Goal: Register for event/course

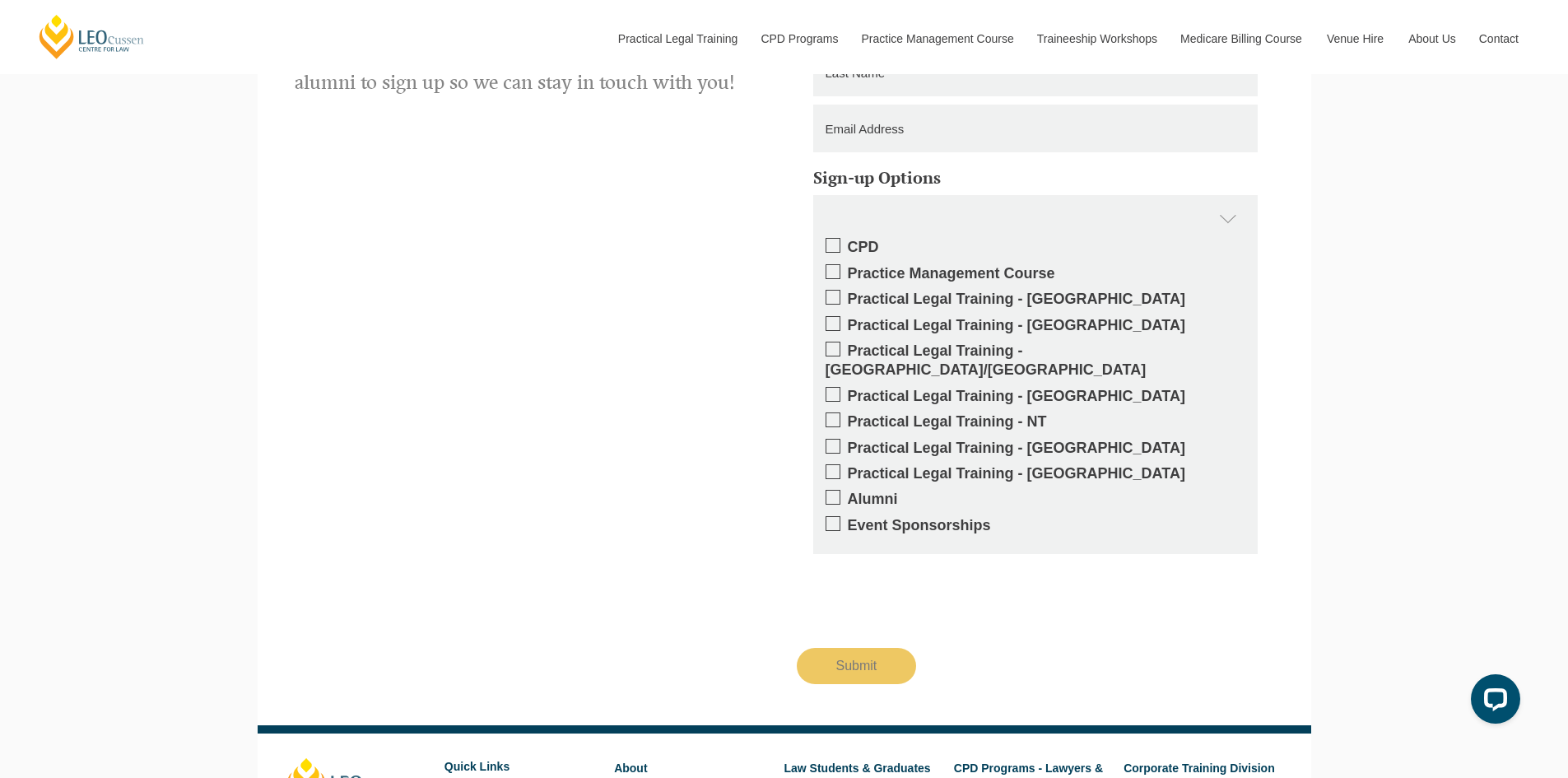
scroll to position [778, 0]
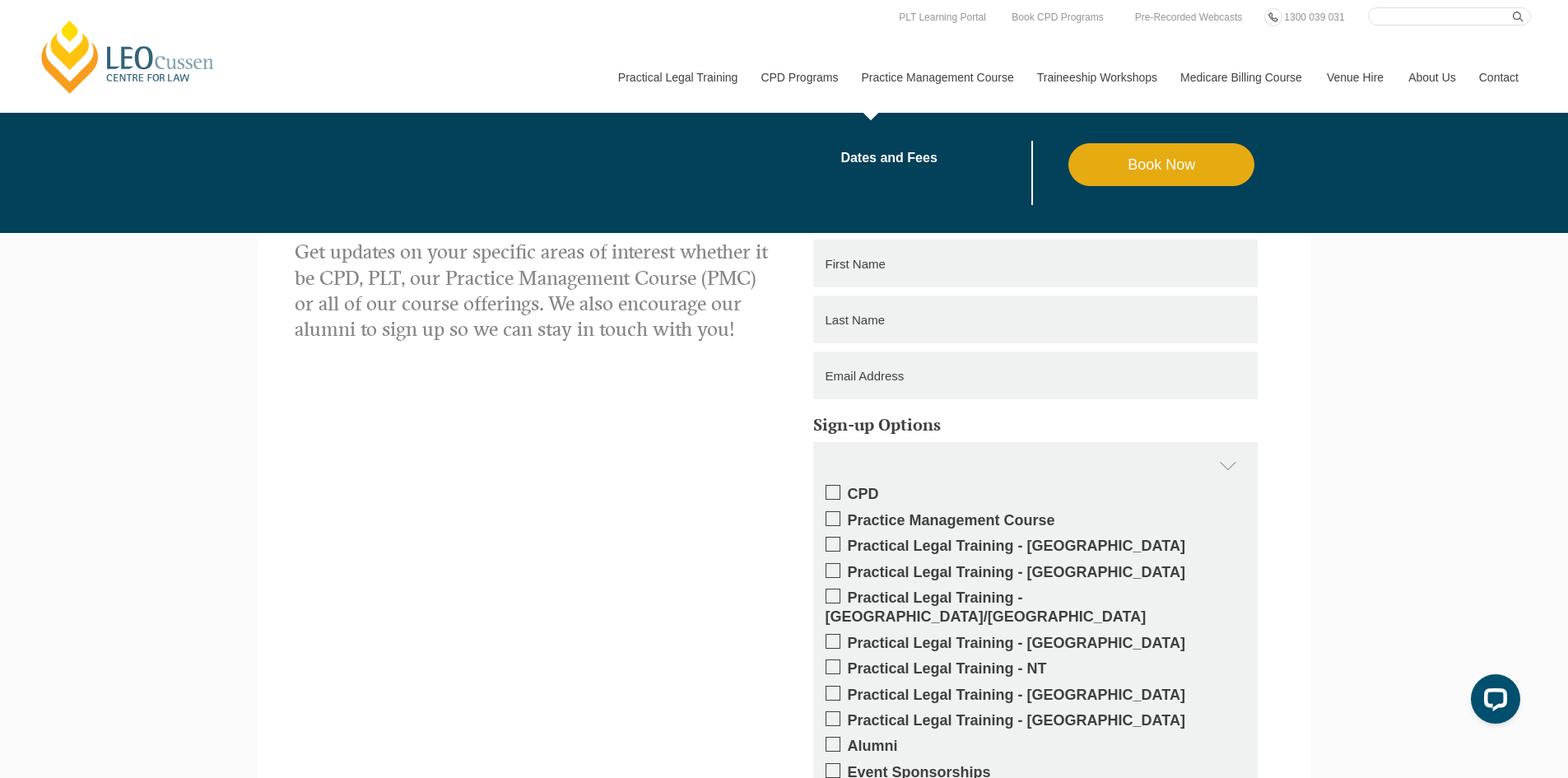
click at [902, 75] on link "Practice Management Course" at bounding box center [937, 77] width 175 height 71
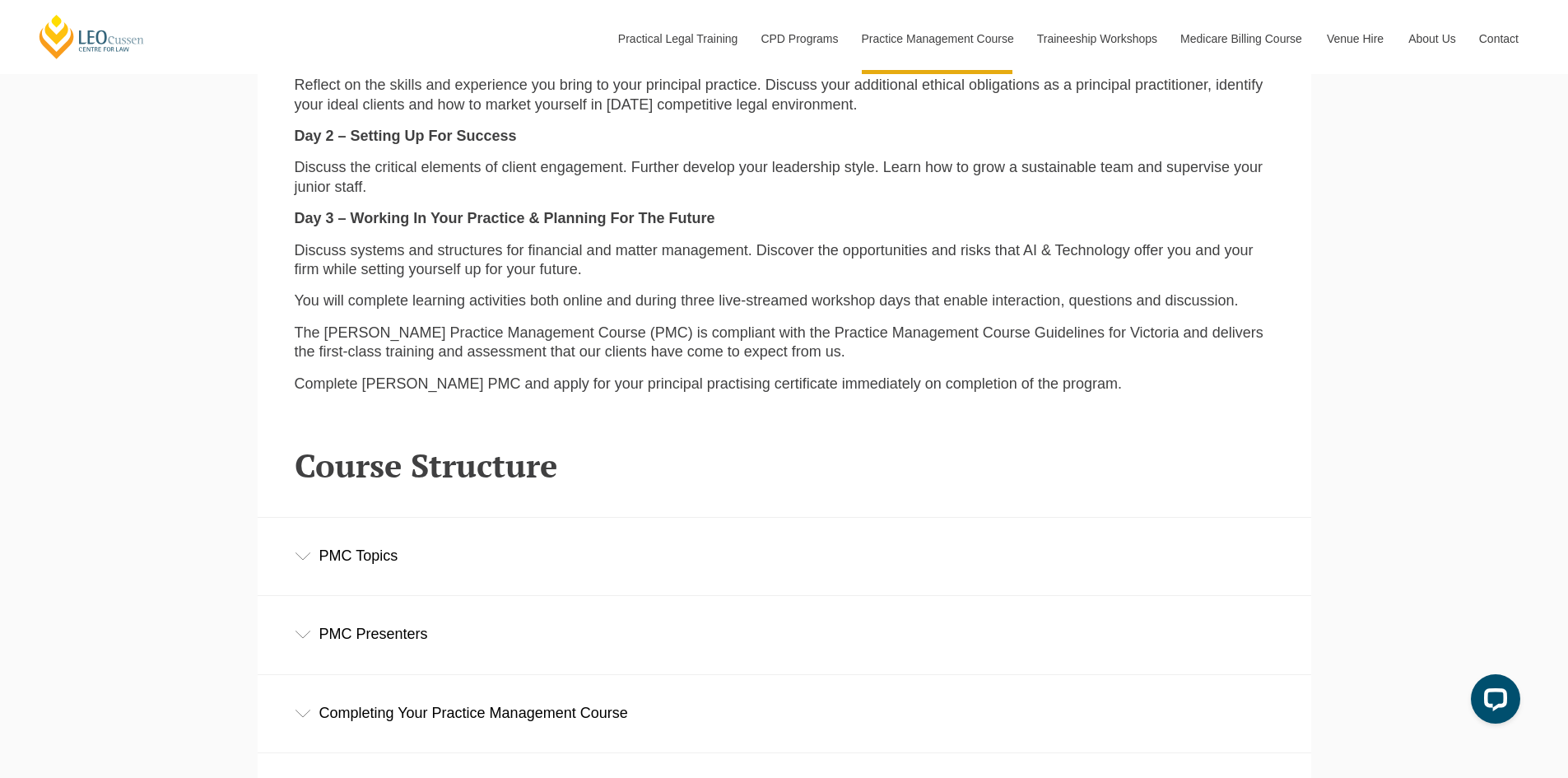
scroll to position [1893, 0]
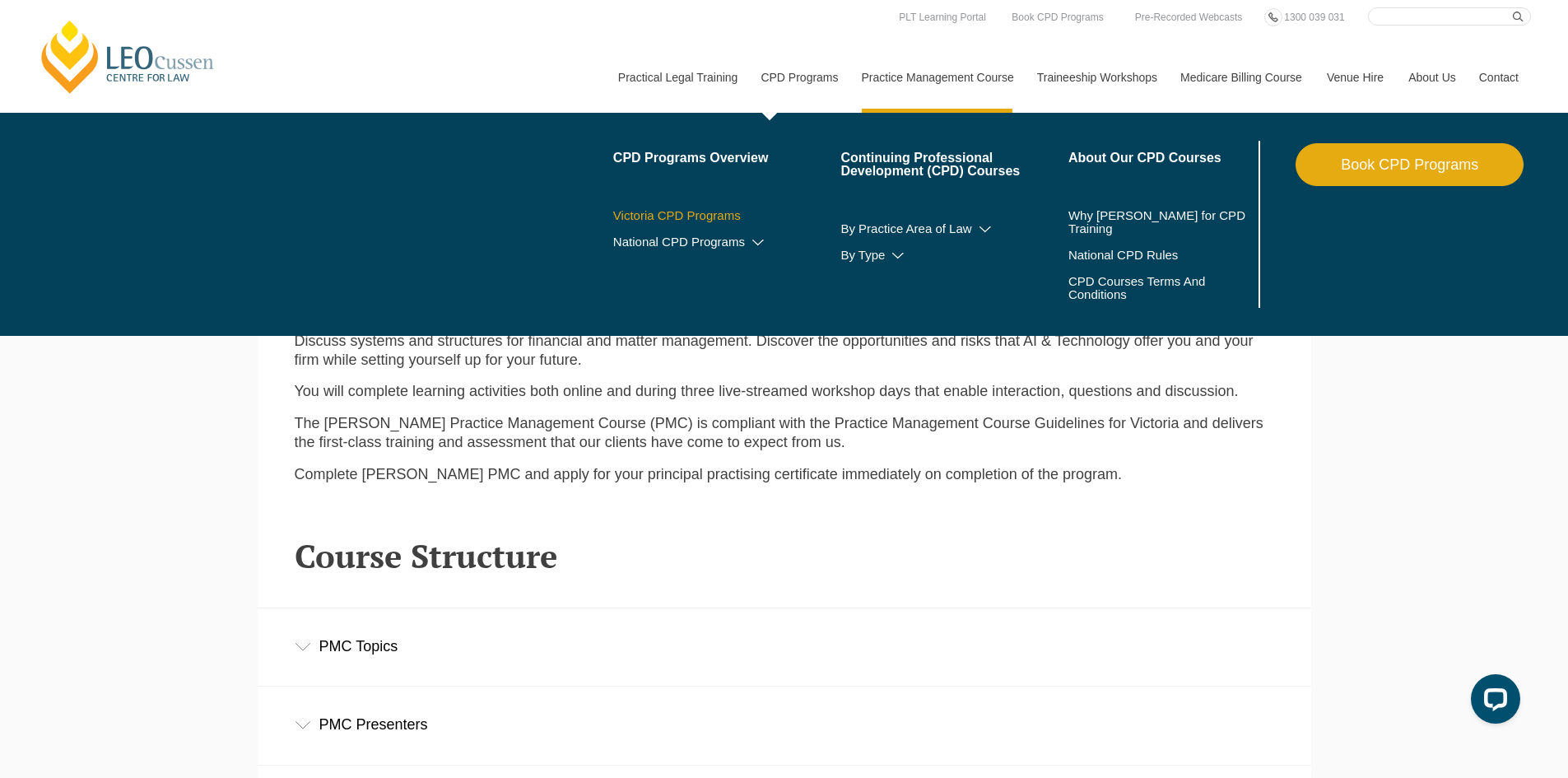
click at [688, 214] on link "Victoria CPD Programs" at bounding box center [728, 215] width 228 height 13
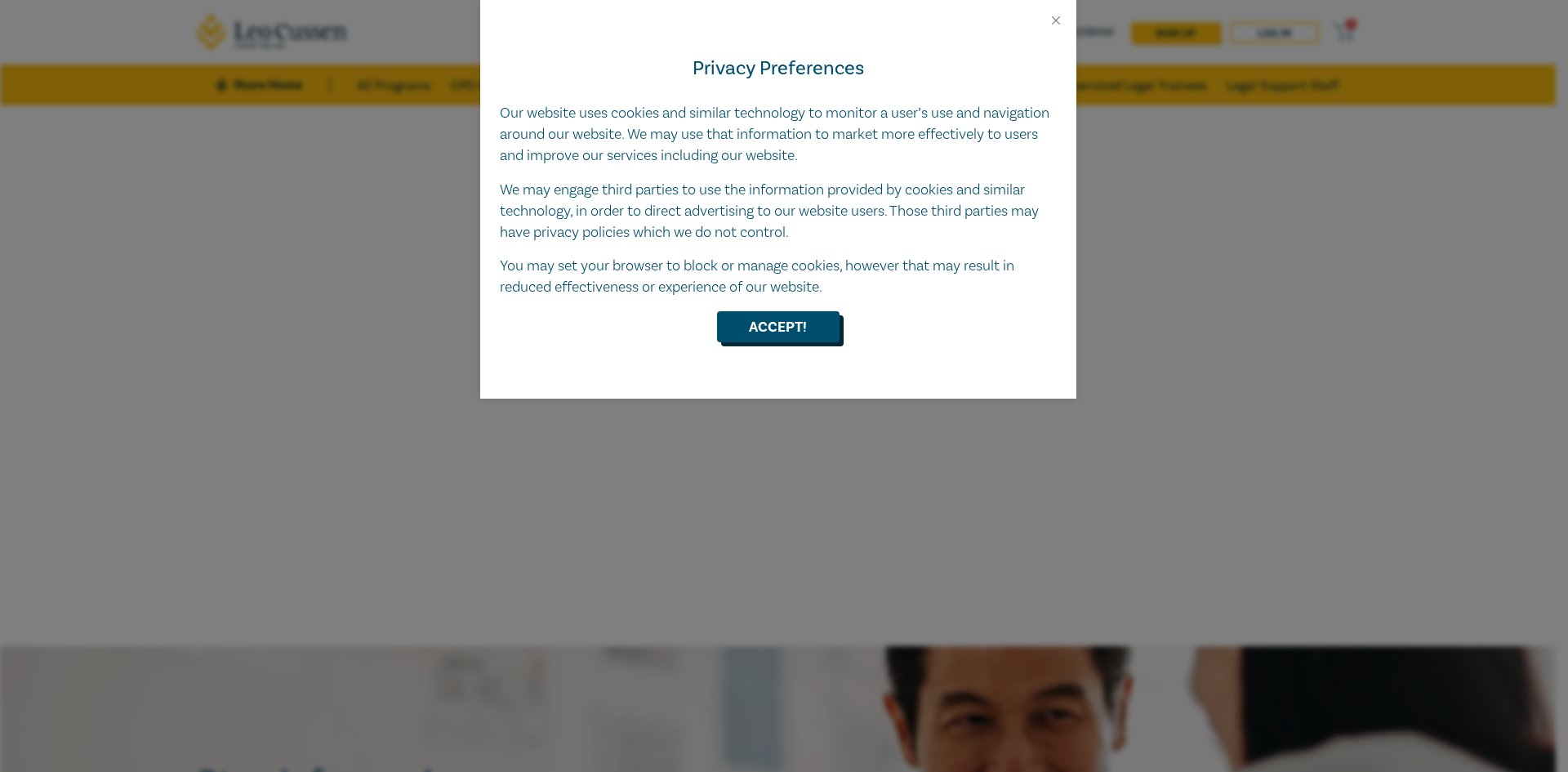
click at [799, 329] on button "Accept!" at bounding box center [778, 326] width 123 height 31
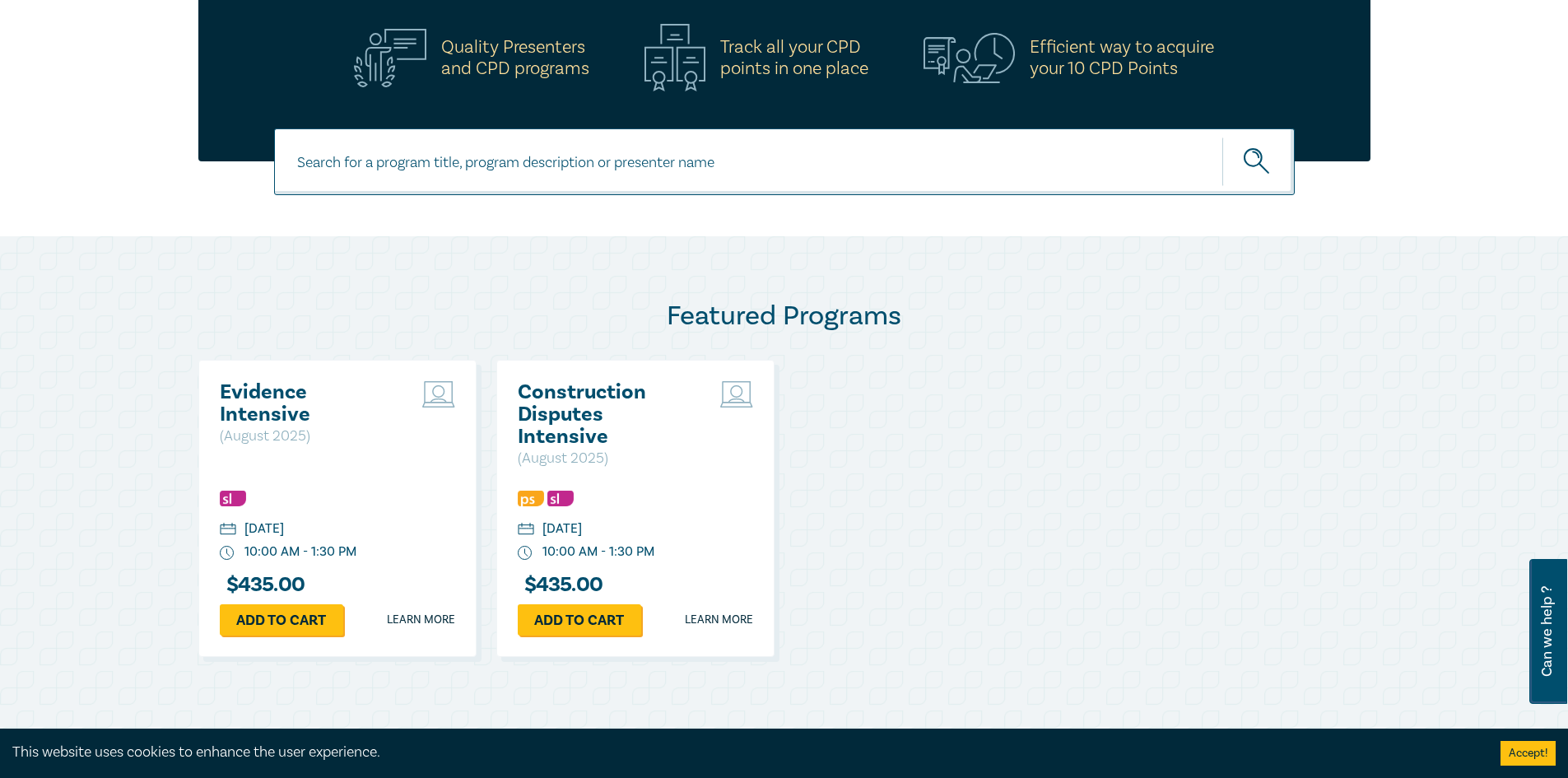
scroll to position [576, 0]
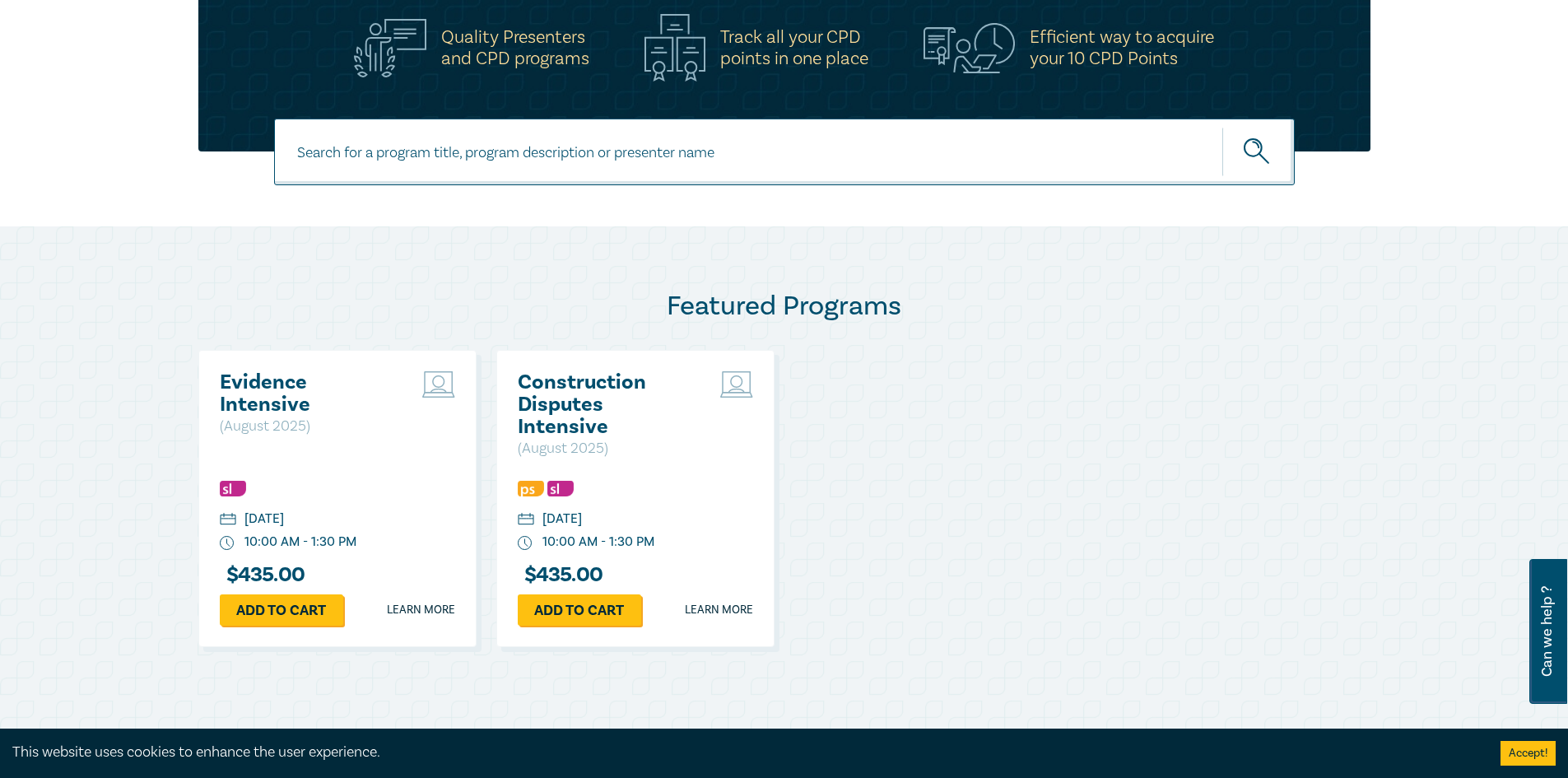
click at [277, 388] on h2 "Evidence Intensive" at bounding box center [308, 393] width 177 height 44
